Goal: Find specific page/section: Find specific page/section

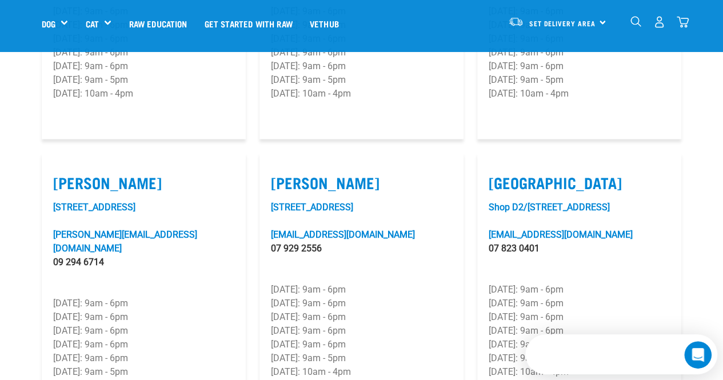
scroll to position [1143, 0]
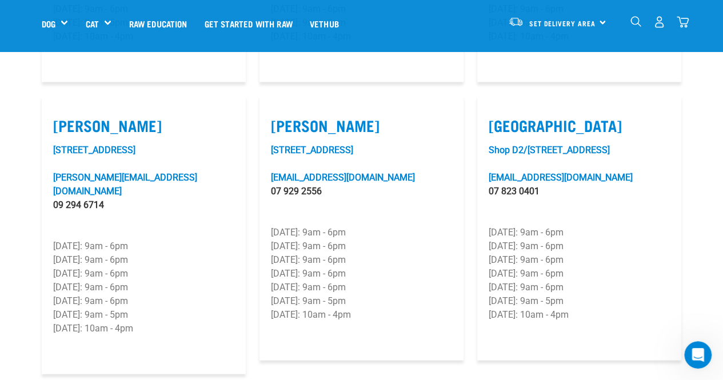
drag, startPoint x: 157, startPoint y: 158, endPoint x: 25, endPoint y: 150, distance: 132.8
click at [25, 150] on section "[PERSON_NAME] [STREET_ADDRESS][EMAIL_ADDRESS][DOMAIN_NAME] 09 974 5665 [DATE]: …" at bounding box center [361, 87] width 723 height 1699
copy p
drag, startPoint x: 371, startPoint y: 276, endPoint x: 311, endPoint y: 227, distance: 78.0
click at [311, 227] on div "[STREET_ADDRESS][PERSON_NAME] [PERSON_NAME][EMAIL_ADDRESS][DOMAIN_NAME] 07 929 …" at bounding box center [361, 246] width 181 height 206
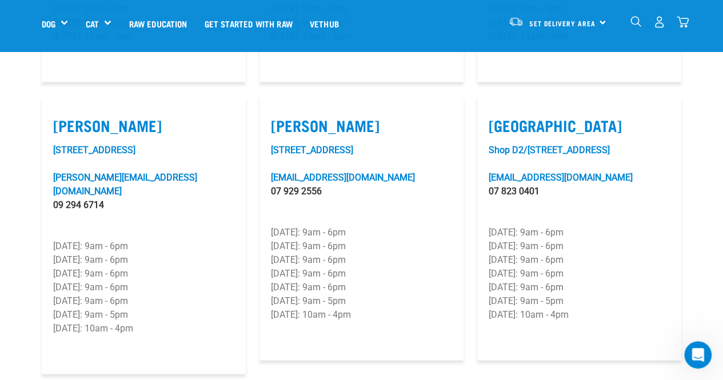
click at [378, 243] on p "[DATE]: 9am - 6pm" at bounding box center [361, 246] width 181 height 14
click at [384, 239] on p "[DATE]: 9am - 6pm" at bounding box center [361, 246] width 181 height 14
drag, startPoint x: 397, startPoint y: 150, endPoint x: 259, endPoint y: 150, distance: 138.3
click at [259, 150] on article "[PERSON_NAME] [STREET_ADDRESS][PERSON_NAME] [PERSON_NAME][EMAIL_ADDRESS][DOMAIN…" at bounding box center [361, 228] width 204 height 265
copy link "[STREET_ADDRESS]"
